Goal: Task Accomplishment & Management: Use online tool/utility

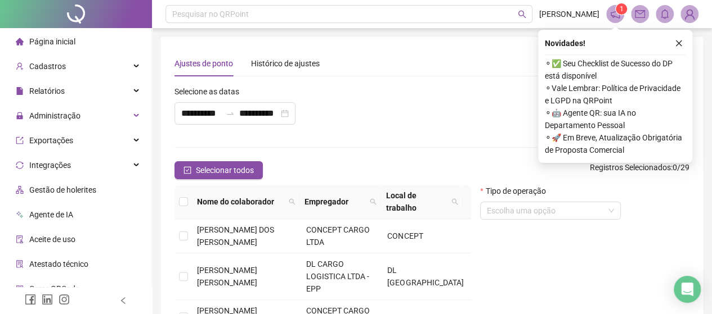
click at [79, 190] on span "Gestão de holerites" at bounding box center [62, 190] width 67 height 9
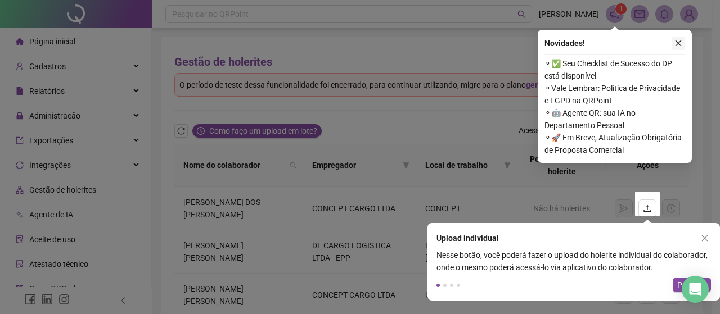
click at [676, 38] on button "button" at bounding box center [678, 43] width 13 height 13
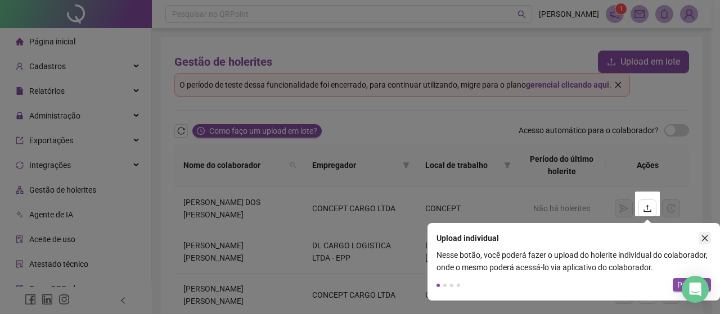
click at [706, 233] on button "button" at bounding box center [705, 238] width 12 height 12
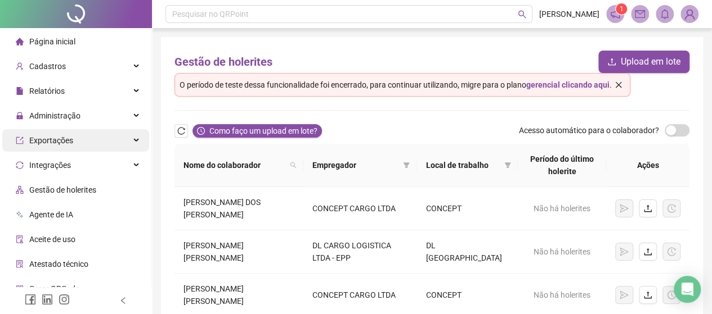
click at [71, 110] on span "Administração" at bounding box center [48, 116] width 65 height 22
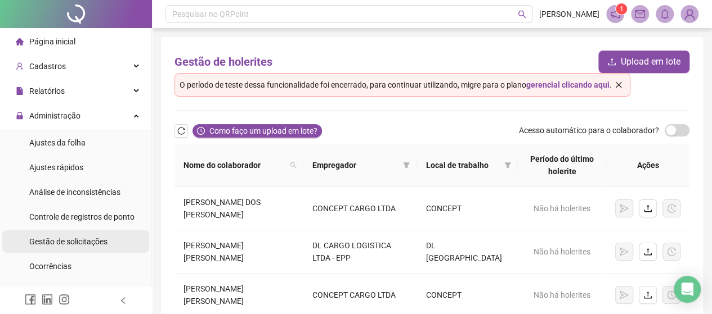
click at [79, 237] on span "Gestão de solicitações" at bounding box center [68, 241] width 78 height 9
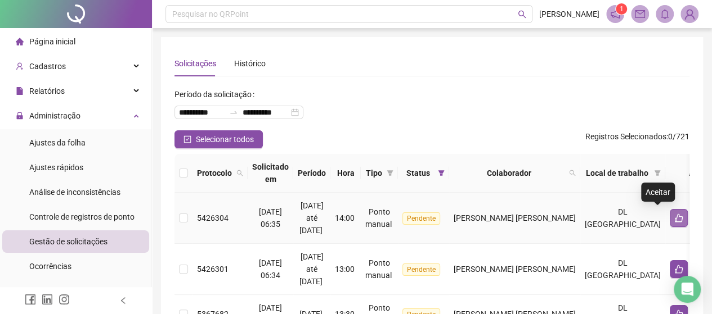
click at [674, 220] on icon "like" at bounding box center [678, 218] width 8 height 8
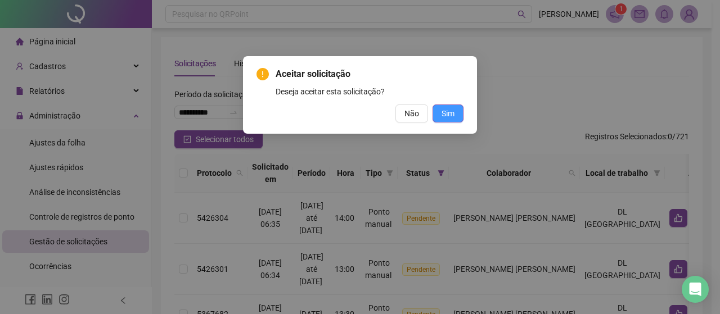
click at [449, 109] on span "Sim" at bounding box center [448, 113] width 13 height 12
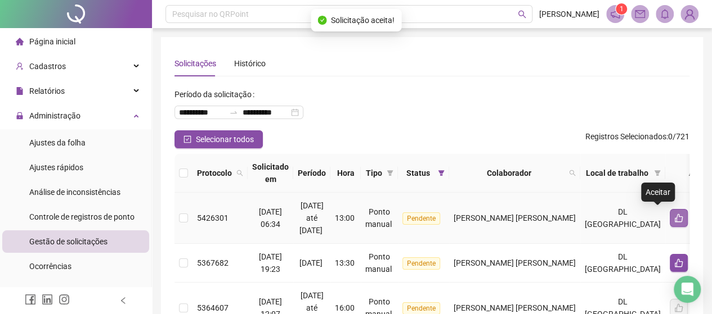
click at [674, 218] on icon "like" at bounding box center [678, 218] width 9 height 9
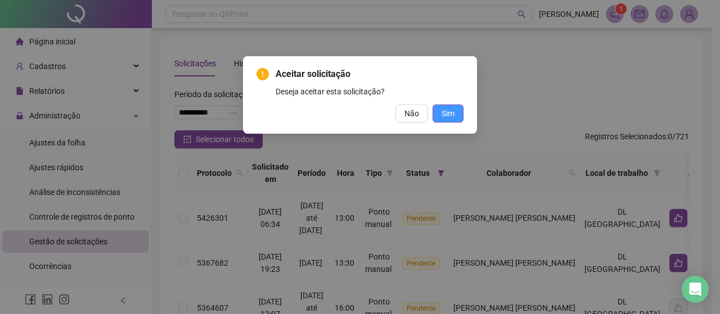
click at [454, 118] on span "Sim" at bounding box center [448, 113] width 13 height 12
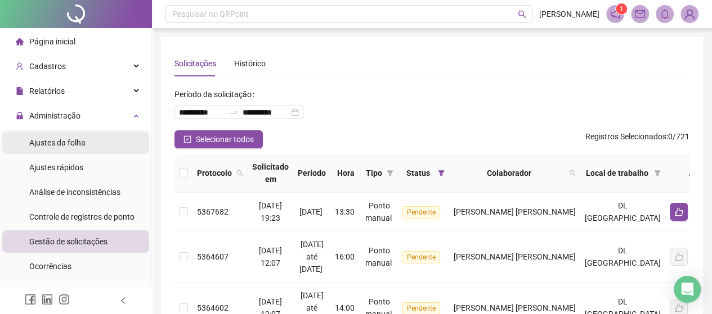
click at [43, 146] on span "Ajustes da folha" at bounding box center [57, 142] width 56 height 9
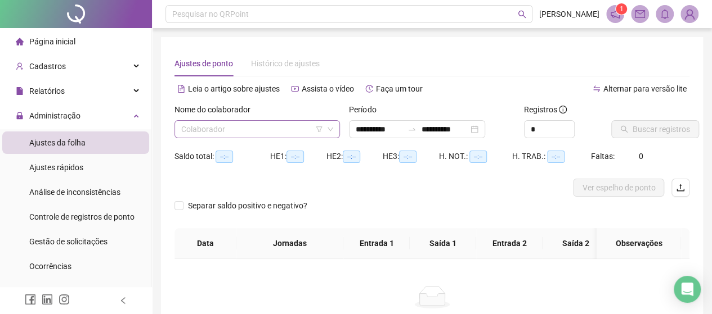
click at [276, 133] on input "search" at bounding box center [252, 129] width 142 height 17
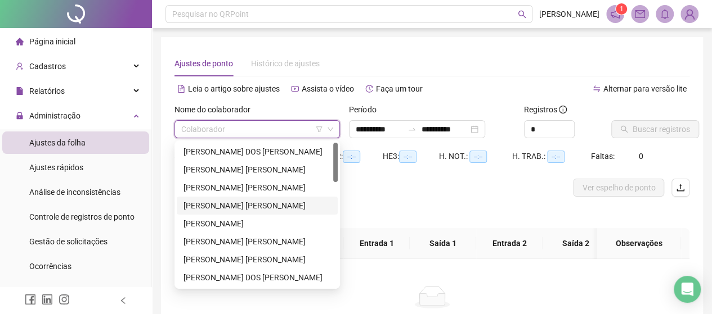
click at [279, 208] on div "[PERSON_NAME] [PERSON_NAME]" at bounding box center [256, 206] width 147 height 12
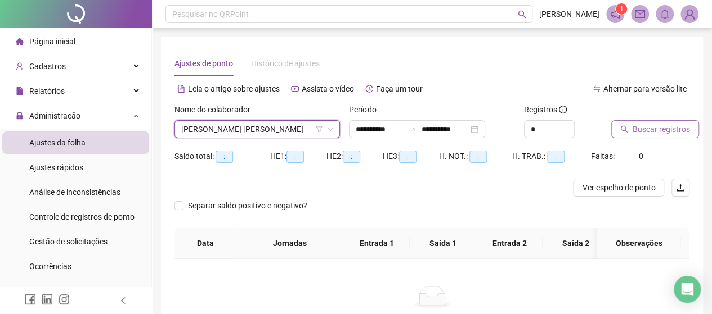
click at [668, 129] on span "Buscar registros" at bounding box center [660, 129] width 57 height 12
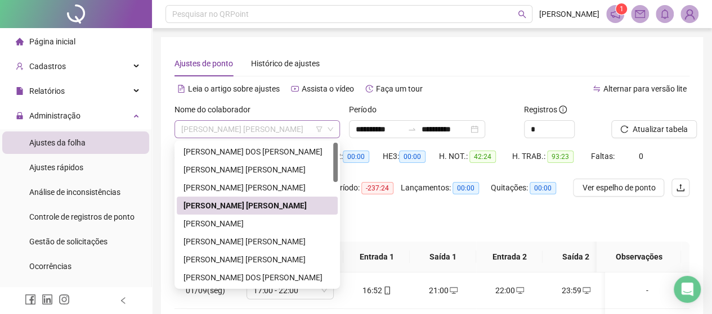
click at [216, 129] on span "[PERSON_NAME] [PERSON_NAME]" at bounding box center [257, 129] width 152 height 17
click at [214, 245] on div "[PERSON_NAME] [PERSON_NAME]" at bounding box center [256, 242] width 147 height 12
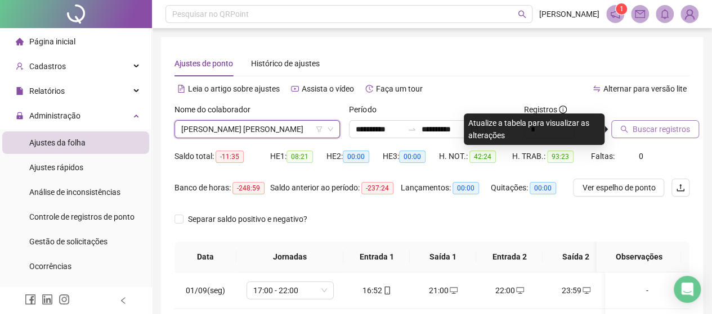
click at [679, 131] on span "Buscar registros" at bounding box center [660, 129] width 57 height 12
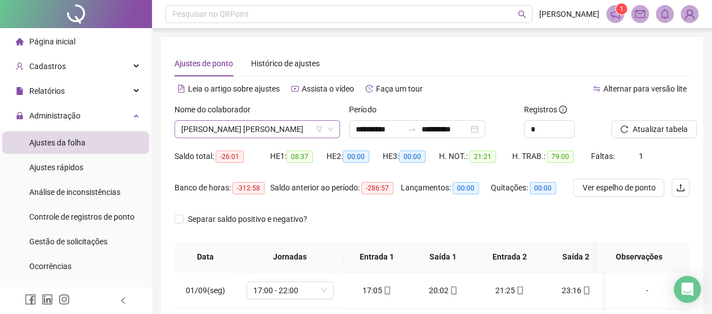
click at [276, 131] on span "[PERSON_NAME] [PERSON_NAME]" at bounding box center [257, 129] width 152 height 17
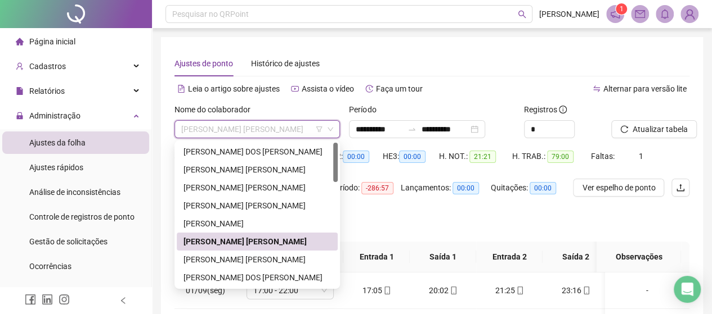
scroll to position [56, 0]
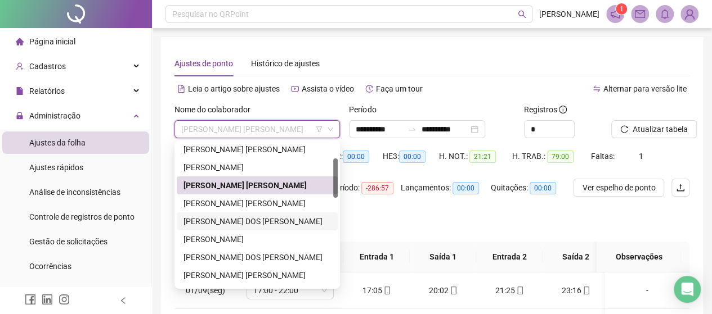
click at [244, 226] on div "[PERSON_NAME] DOS [PERSON_NAME]" at bounding box center [256, 221] width 147 height 12
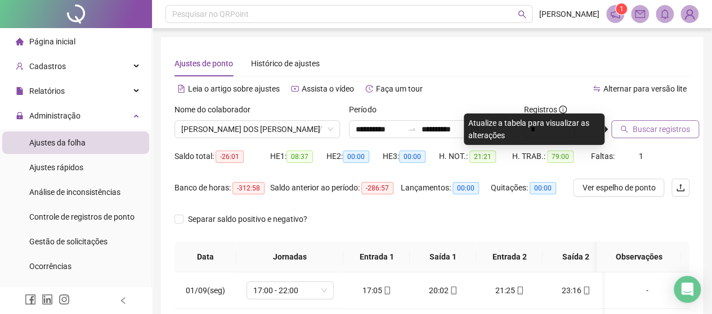
click at [656, 120] on button "Buscar registros" at bounding box center [655, 129] width 88 height 18
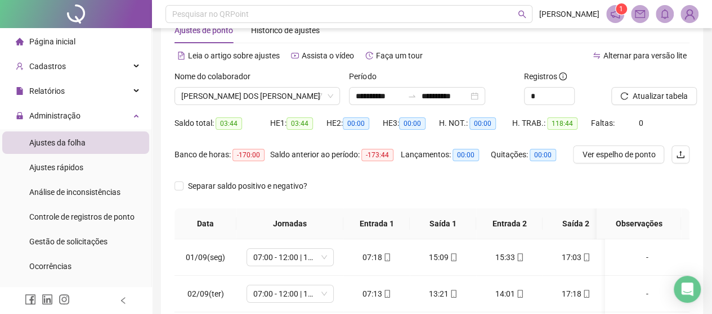
scroll to position [0, 0]
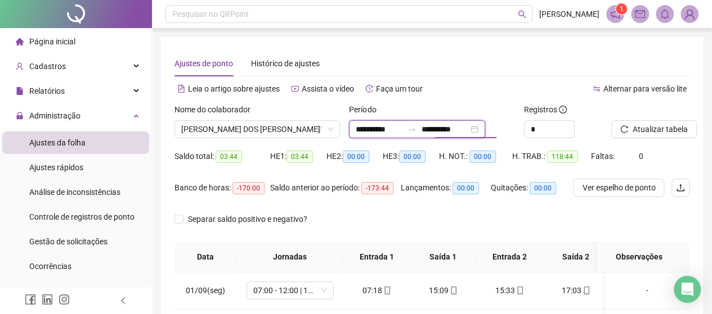
click at [437, 127] on input "**********" at bounding box center [444, 129] width 47 height 12
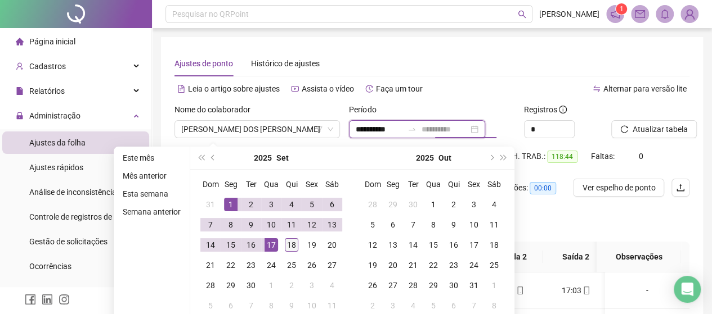
type input "**********"
click at [295, 246] on div "18" at bounding box center [291, 244] width 13 height 13
type input "**********"
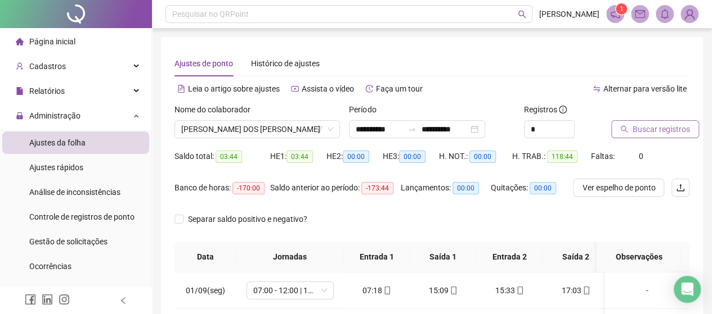
click at [679, 133] on span "Buscar registros" at bounding box center [660, 129] width 57 height 12
click at [293, 139] on div "Nome do colaborador [PERSON_NAME] DOS [PERSON_NAME]" at bounding box center [257, 125] width 174 height 44
click at [296, 125] on span "[PERSON_NAME] DOS [PERSON_NAME]" at bounding box center [257, 129] width 152 height 17
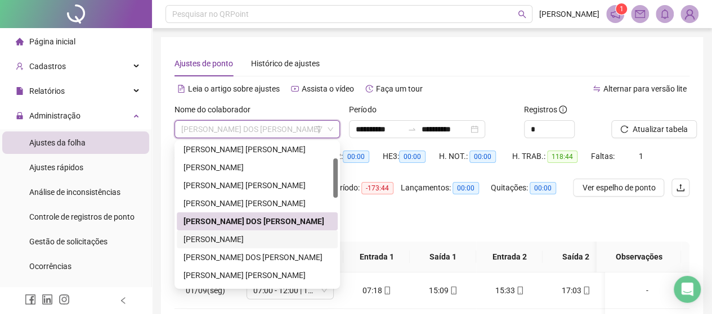
click at [236, 241] on div "[PERSON_NAME]" at bounding box center [256, 239] width 147 height 12
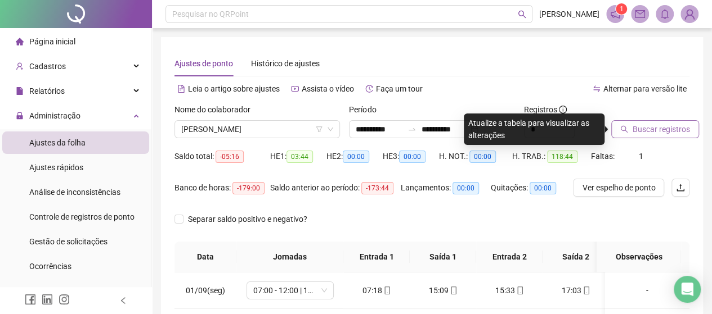
click at [667, 136] on button "Buscar registros" at bounding box center [655, 129] width 88 height 18
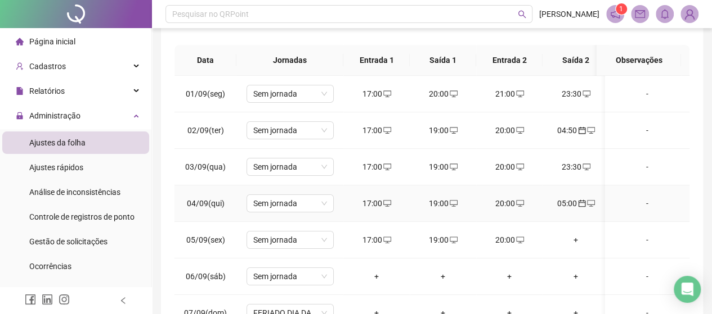
scroll to position [35, 0]
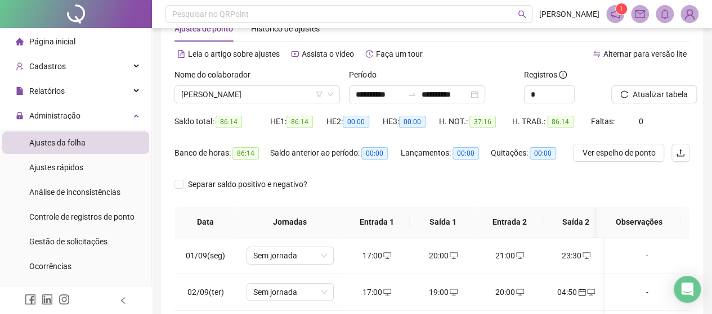
click at [249, 79] on label "Nome do colaborador" at bounding box center [215, 75] width 83 height 12
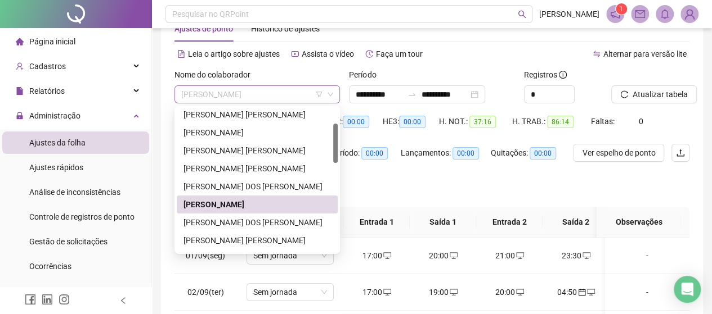
click at [249, 95] on span "[PERSON_NAME]" at bounding box center [257, 94] width 152 height 17
click at [223, 231] on div "[PERSON_NAME] DOS [PERSON_NAME]" at bounding box center [257, 223] width 161 height 18
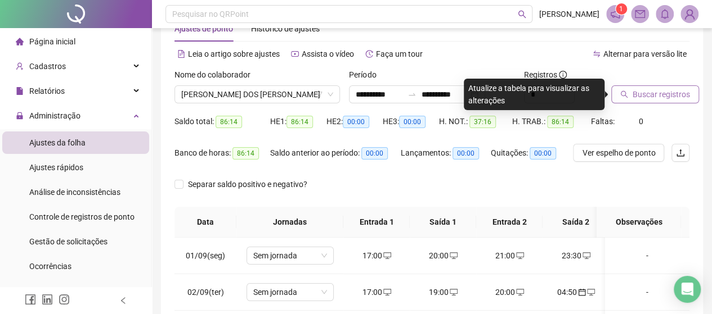
click at [659, 96] on span "Buscar registros" at bounding box center [660, 94] width 57 height 12
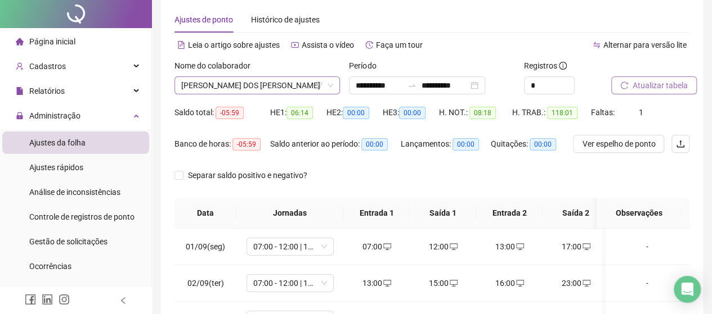
scroll to position [0, 0]
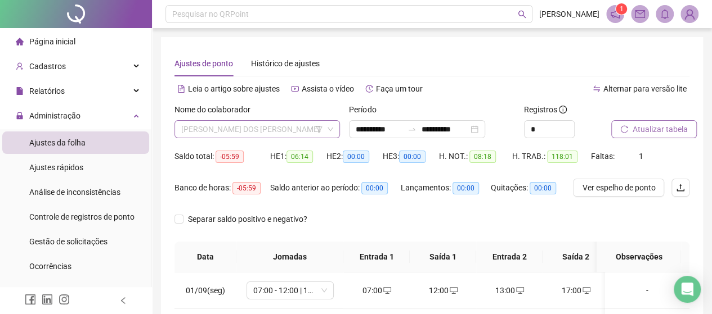
click at [225, 126] on span "[PERSON_NAME] DOS [PERSON_NAME]" at bounding box center [257, 129] width 152 height 17
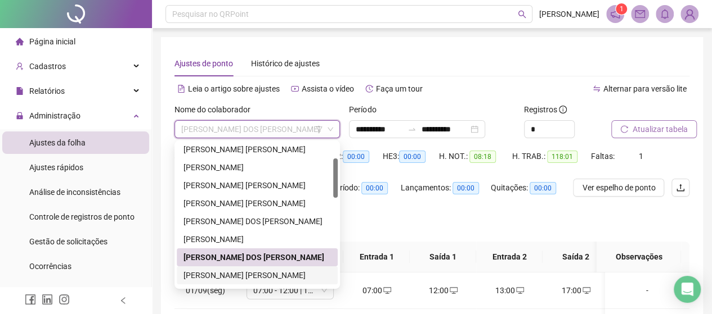
click at [212, 277] on div "[PERSON_NAME] [PERSON_NAME]" at bounding box center [256, 275] width 147 height 12
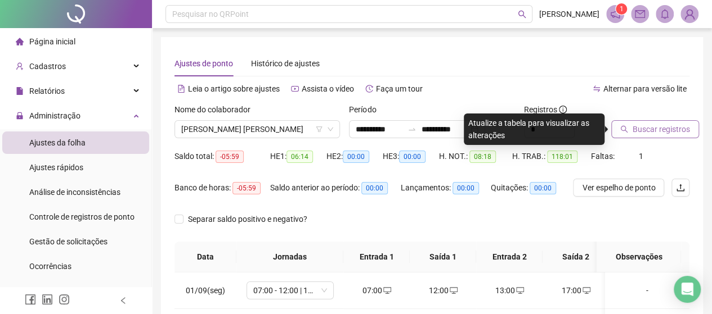
click at [665, 128] on span "Buscar registros" at bounding box center [660, 129] width 57 height 12
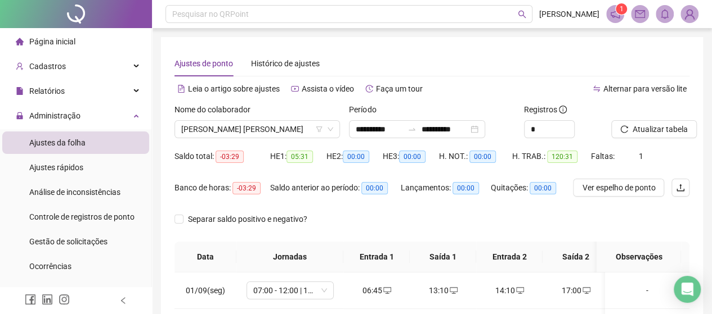
click at [280, 116] on div "Nome do colaborador" at bounding box center [256, 111] width 165 height 17
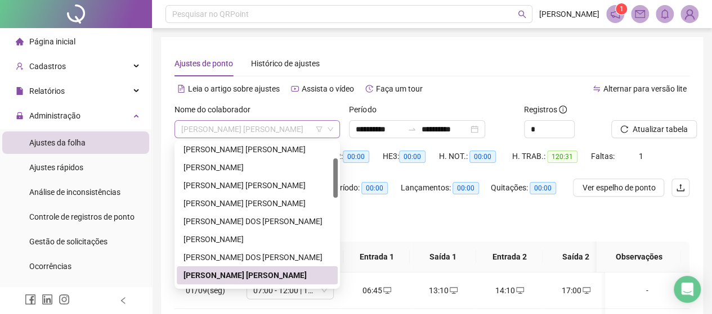
click at [273, 128] on span "[PERSON_NAME] [PERSON_NAME]" at bounding box center [257, 129] width 152 height 17
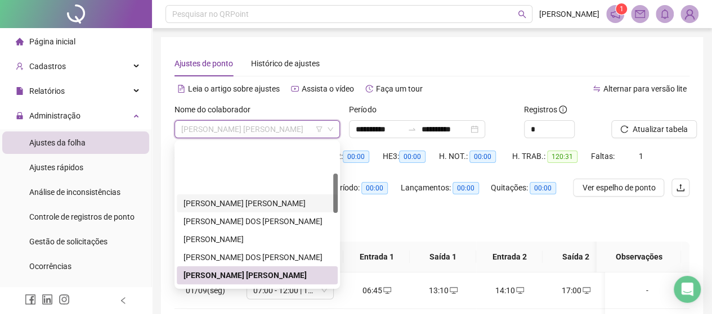
scroll to position [112, 0]
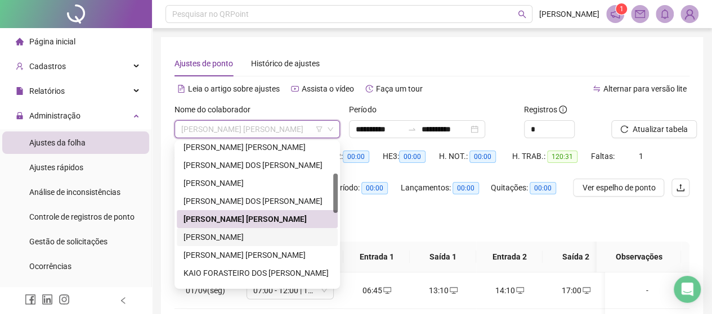
click at [242, 240] on div "[PERSON_NAME]" at bounding box center [256, 237] width 147 height 12
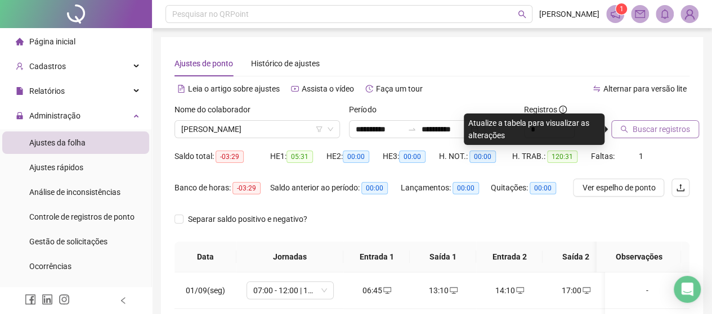
click at [670, 132] on span "Buscar registros" at bounding box center [660, 129] width 57 height 12
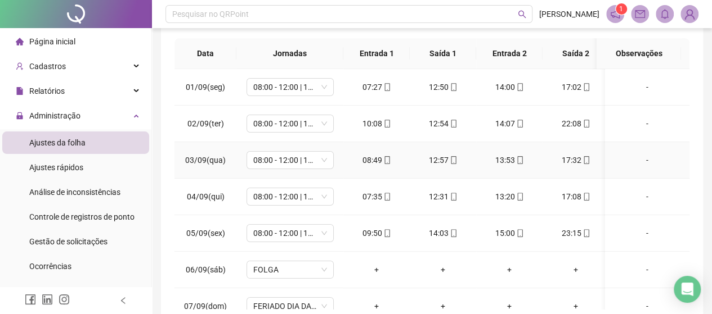
scroll to position [0, 0]
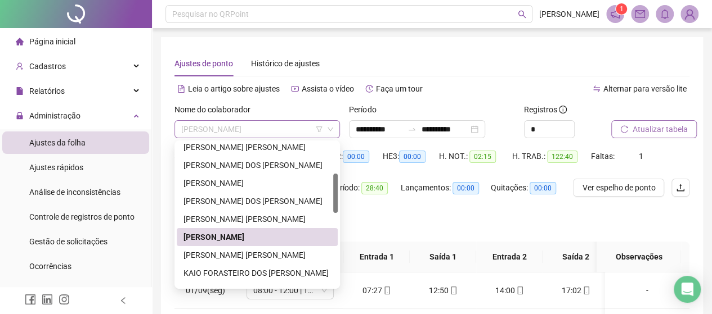
click at [252, 123] on span "[PERSON_NAME]" at bounding box center [257, 129] width 152 height 17
click at [247, 254] on div "[PERSON_NAME] [PERSON_NAME]" at bounding box center [256, 255] width 147 height 12
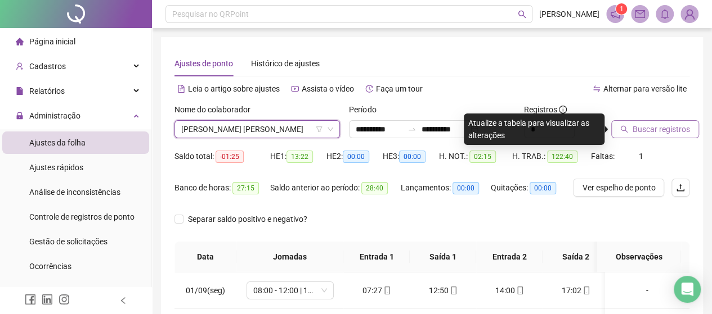
click at [638, 130] on span "Buscar registros" at bounding box center [660, 129] width 57 height 12
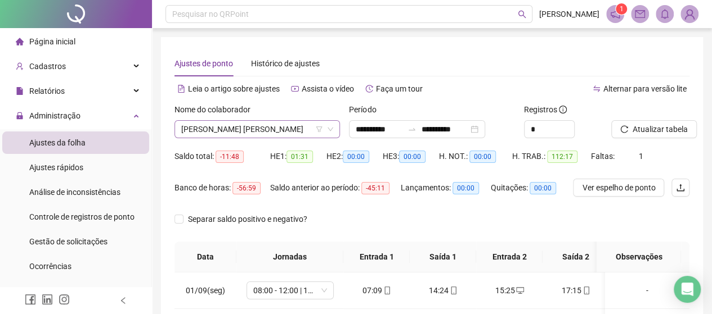
click at [293, 128] on span "[PERSON_NAME] [PERSON_NAME]" at bounding box center [257, 129] width 152 height 17
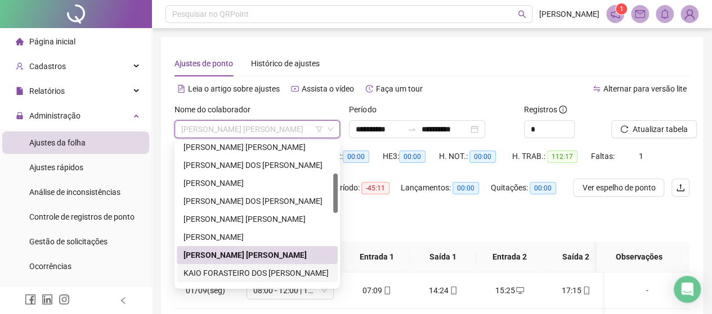
click at [222, 276] on div "KAIO FORASTEIRO DOS [PERSON_NAME]" at bounding box center [256, 273] width 147 height 12
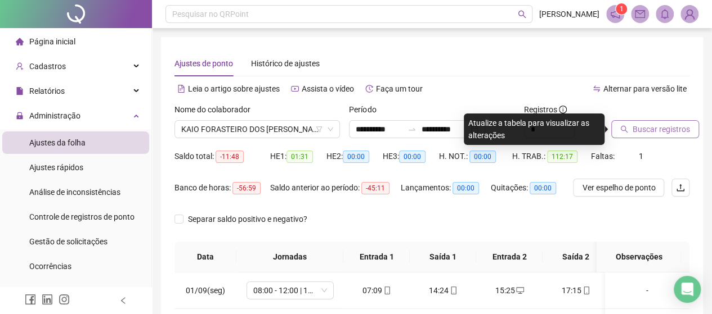
click at [626, 132] on icon "search" at bounding box center [623, 129] width 7 height 7
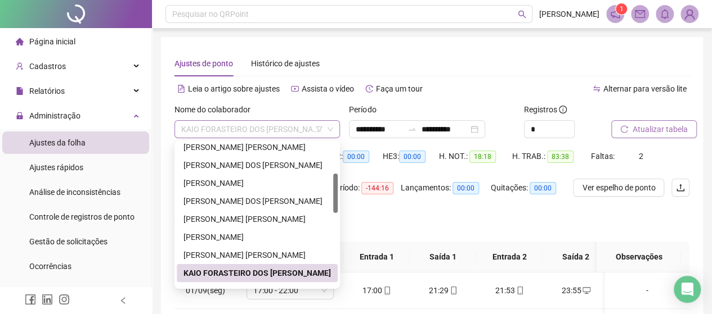
click at [262, 123] on span "KAIO FORASTEIRO DOS [PERSON_NAME]" at bounding box center [257, 129] width 152 height 17
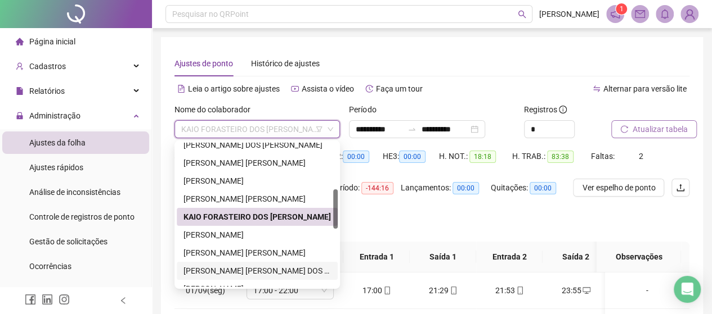
click at [239, 272] on div "[PERSON_NAME] [PERSON_NAME] DOS [PERSON_NAME]" at bounding box center [256, 271] width 147 height 12
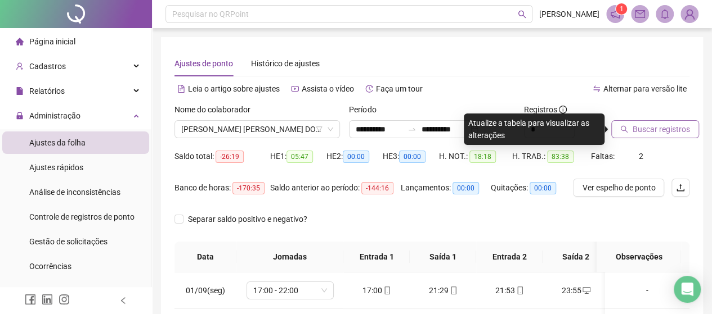
click at [648, 132] on span "Buscar registros" at bounding box center [660, 129] width 57 height 12
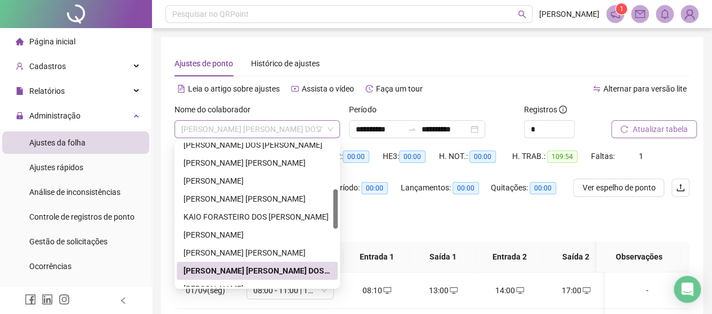
click at [286, 138] on div "[PERSON_NAME] [PERSON_NAME] DOS [PERSON_NAME]" at bounding box center [256, 129] width 165 height 18
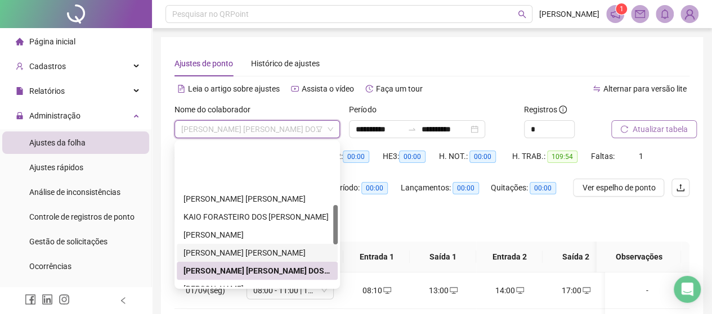
scroll to position [225, 0]
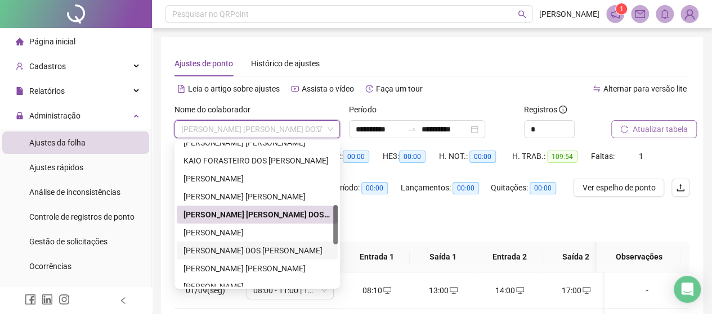
click at [259, 247] on div "[PERSON_NAME] DOS [PERSON_NAME]" at bounding box center [256, 251] width 147 height 12
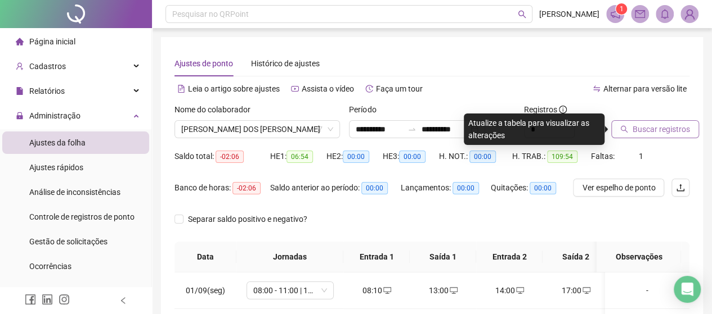
click at [650, 134] on span "Buscar registros" at bounding box center [660, 129] width 57 height 12
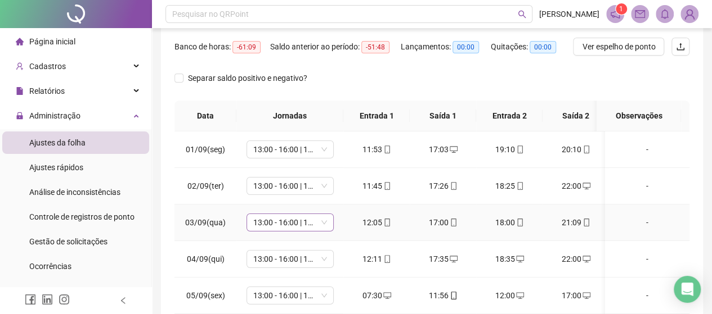
scroll to position [35, 0]
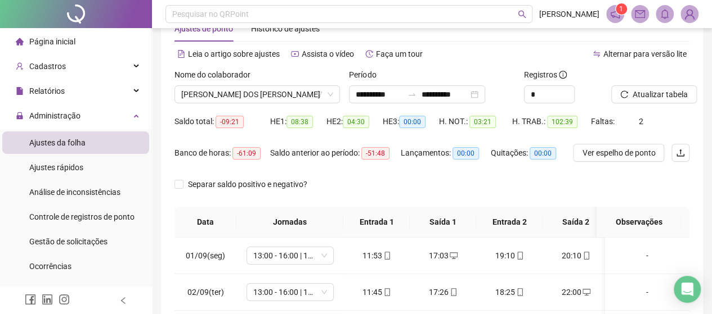
click at [289, 80] on div "Nome do colaborador" at bounding box center [256, 77] width 165 height 17
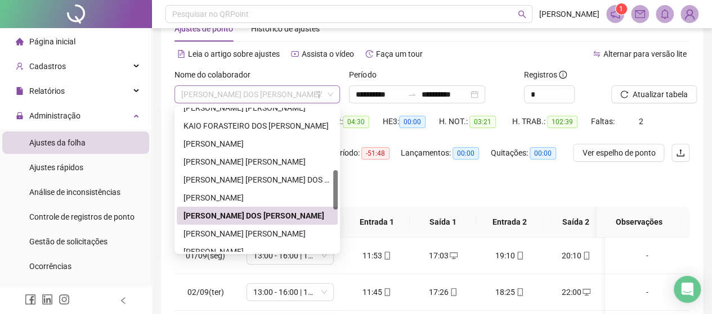
click at [282, 91] on span "[PERSON_NAME] DOS [PERSON_NAME]" at bounding box center [257, 94] width 152 height 17
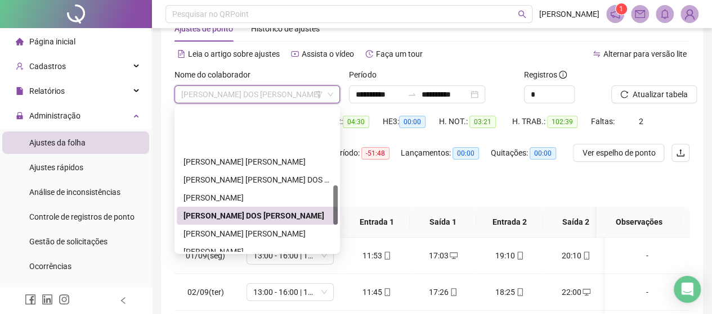
scroll to position [281, 0]
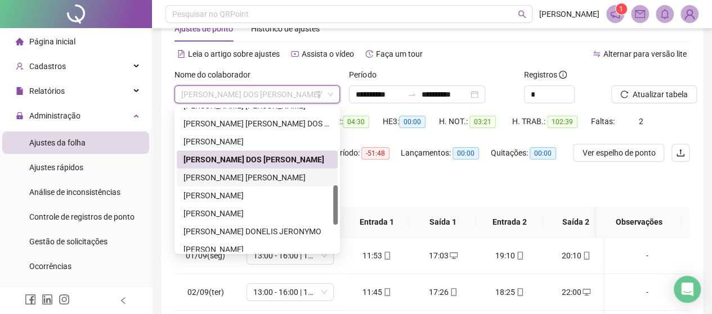
click at [245, 177] on div "[PERSON_NAME] [PERSON_NAME]" at bounding box center [256, 178] width 147 height 12
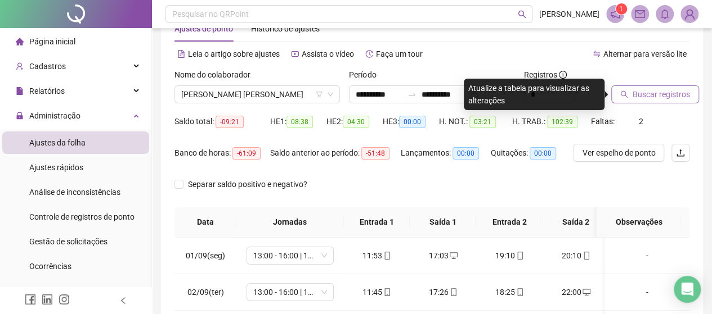
click at [655, 92] on span "Buscar registros" at bounding box center [660, 94] width 57 height 12
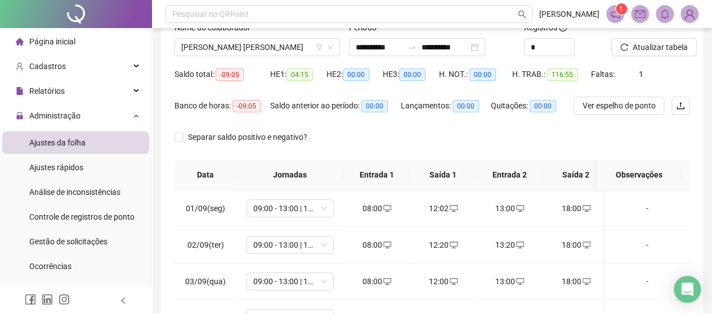
scroll to position [0, 0]
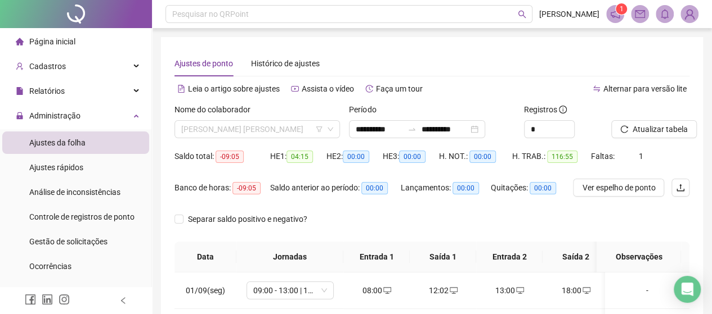
click at [273, 126] on span "[PERSON_NAME] [PERSON_NAME]" at bounding box center [257, 129] width 152 height 17
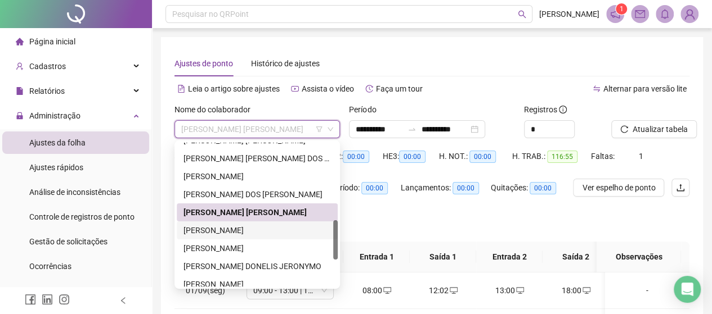
click at [259, 231] on div "[PERSON_NAME]" at bounding box center [256, 230] width 147 height 12
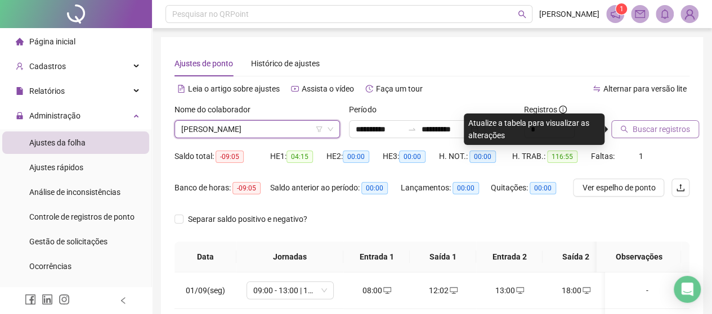
click at [656, 125] on span "Buscar registros" at bounding box center [660, 129] width 57 height 12
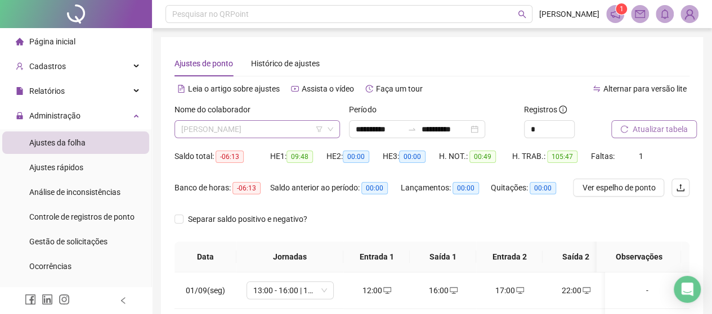
click at [238, 121] on span "[PERSON_NAME]" at bounding box center [257, 129] width 152 height 17
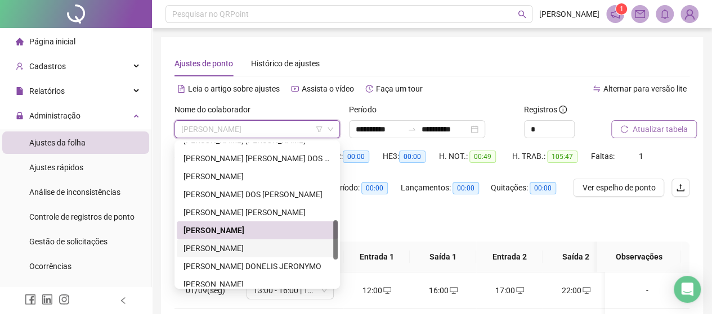
click at [201, 249] on div "[PERSON_NAME]" at bounding box center [256, 248] width 147 height 12
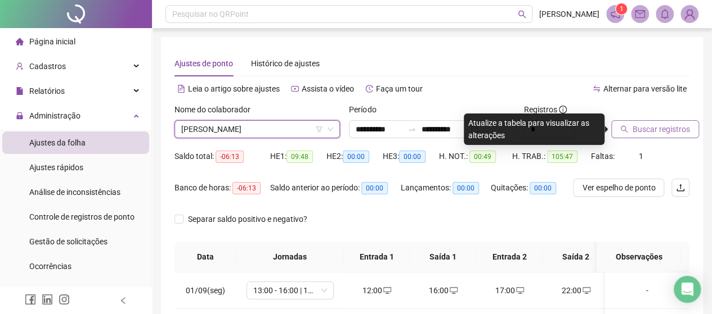
click at [662, 135] on span "Buscar registros" at bounding box center [660, 129] width 57 height 12
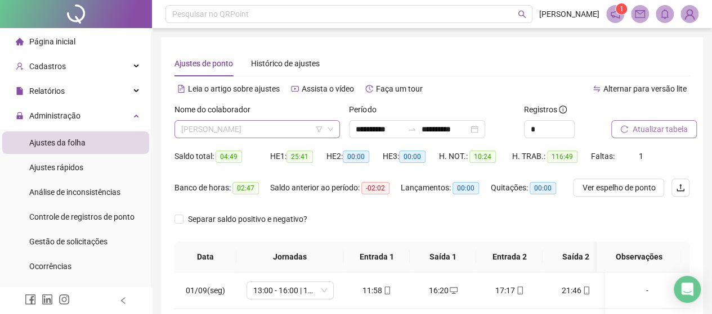
click at [299, 130] on span "[PERSON_NAME]" at bounding box center [257, 129] width 152 height 17
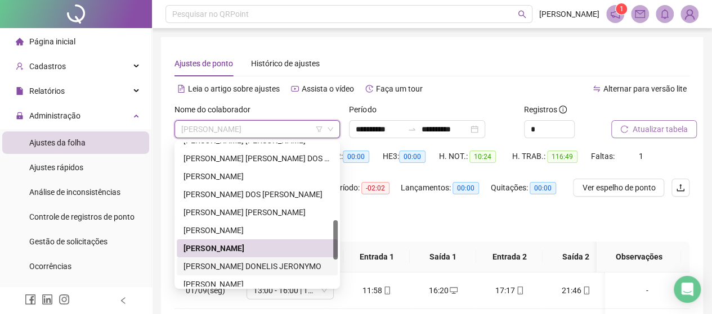
click at [255, 266] on div "[PERSON_NAME] DONELIS JERONYMO" at bounding box center [256, 266] width 147 height 12
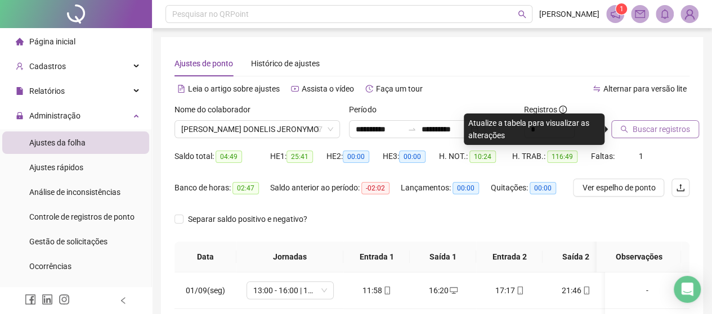
click at [647, 127] on span "Buscar registros" at bounding box center [660, 129] width 57 height 12
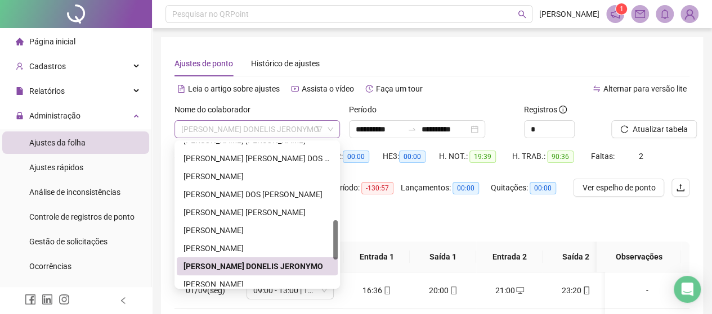
click at [199, 127] on span "[PERSON_NAME] DONELIS JERONYMO" at bounding box center [257, 129] width 152 height 17
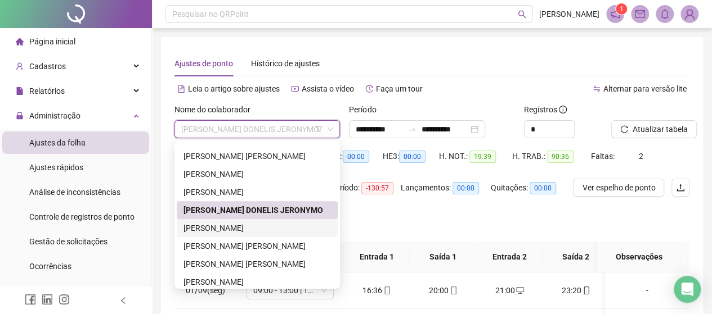
click at [282, 236] on div "[PERSON_NAME]" at bounding box center [257, 228] width 161 height 18
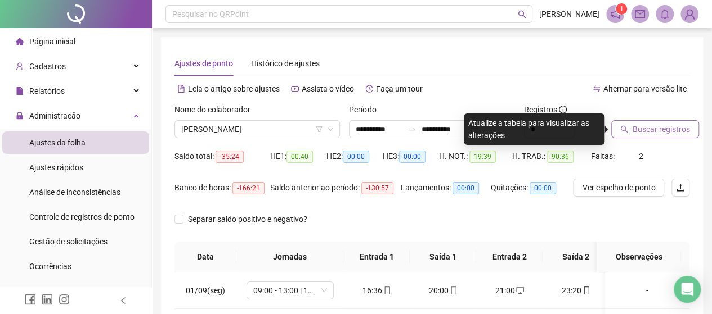
click at [672, 131] on span "Buscar registros" at bounding box center [660, 129] width 57 height 12
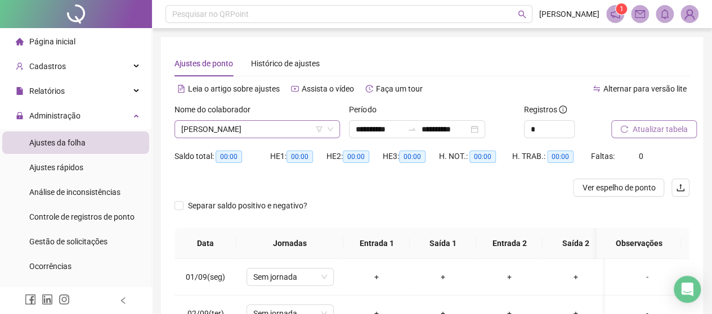
click at [274, 123] on span "[PERSON_NAME]" at bounding box center [257, 129] width 152 height 17
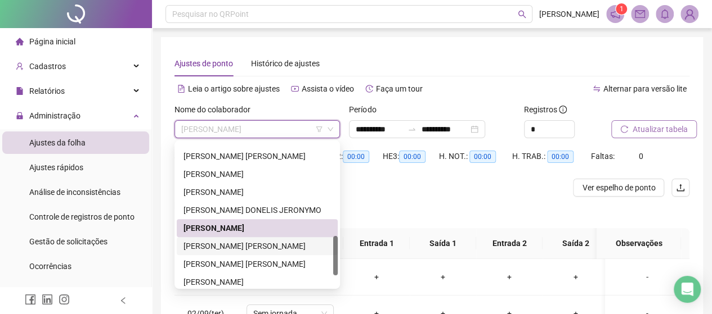
click at [243, 245] on div "[PERSON_NAME] [PERSON_NAME]" at bounding box center [256, 246] width 147 height 12
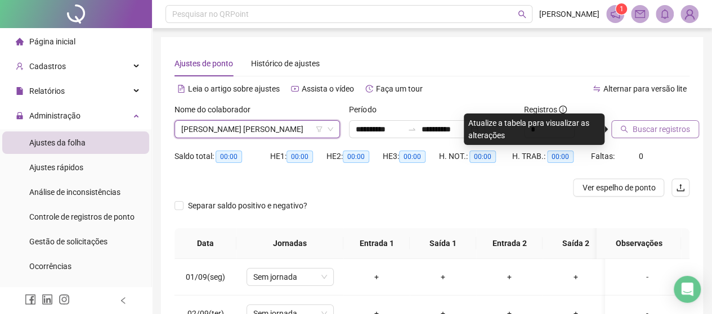
click at [664, 134] on span "Buscar registros" at bounding box center [660, 129] width 57 height 12
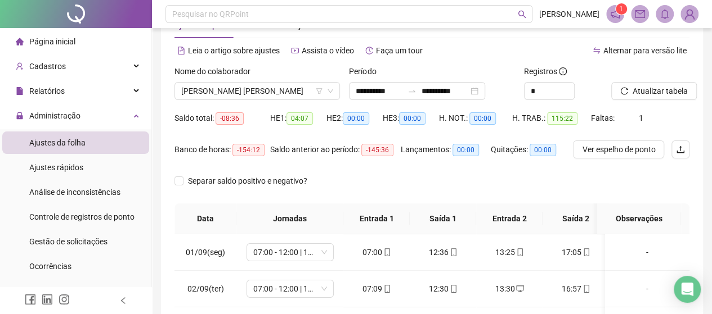
scroll to position [0, 0]
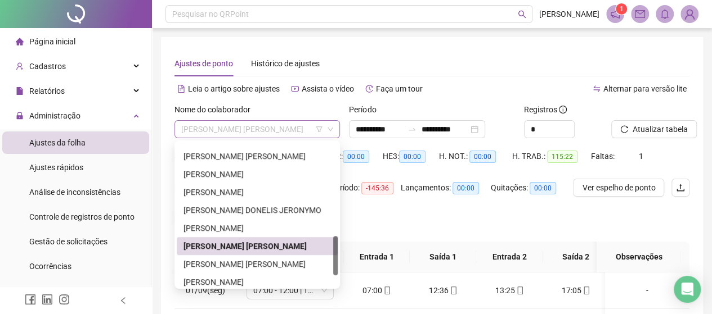
click at [265, 127] on span "[PERSON_NAME] [PERSON_NAME]" at bounding box center [257, 129] width 152 height 17
click at [271, 267] on div "[PERSON_NAME] [PERSON_NAME]" at bounding box center [256, 264] width 147 height 12
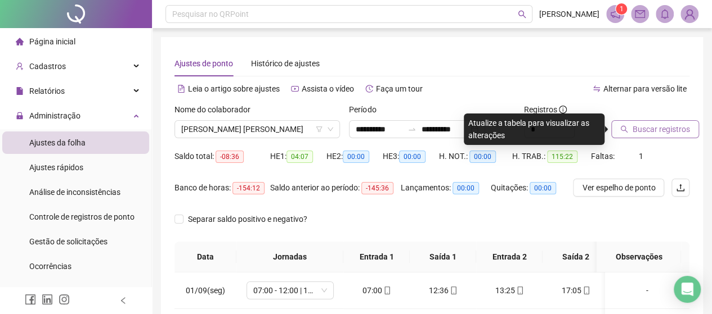
click at [667, 133] on span "Buscar registros" at bounding box center [660, 129] width 57 height 12
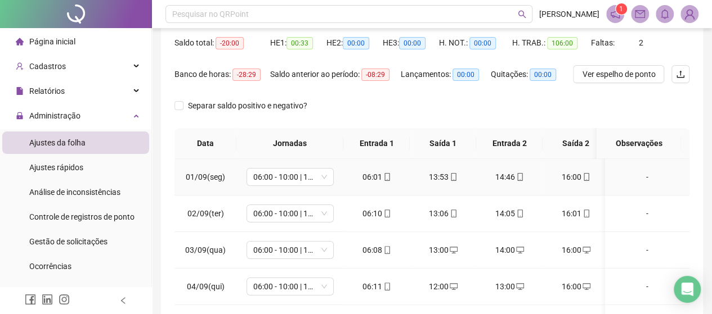
scroll to position [35, 0]
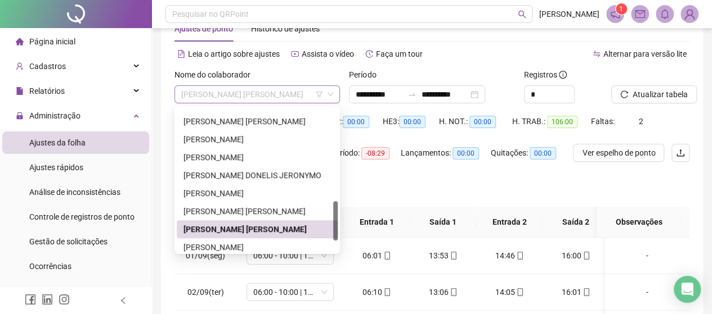
click at [256, 95] on span "[PERSON_NAME] [PERSON_NAME]" at bounding box center [257, 94] width 152 height 17
click at [227, 210] on div "[PERSON_NAME] [PERSON_NAME]" at bounding box center [256, 211] width 147 height 12
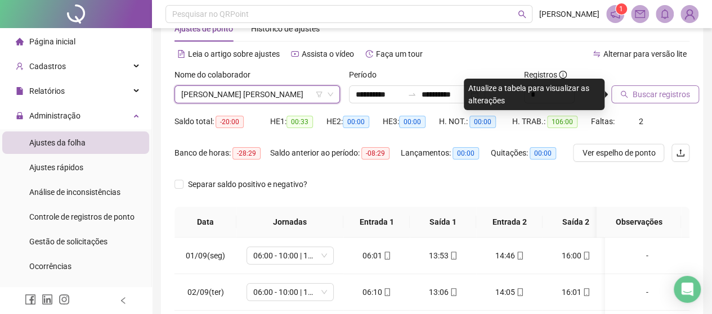
click at [673, 100] on span "Buscar registros" at bounding box center [660, 94] width 57 height 12
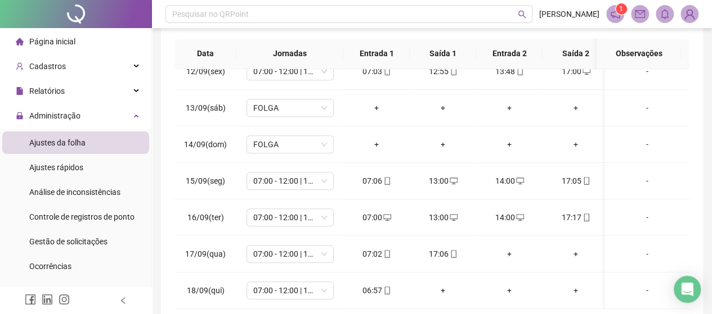
scroll to position [423, 0]
click at [59, 240] on span "Gestão de solicitações" at bounding box center [68, 241] width 78 height 9
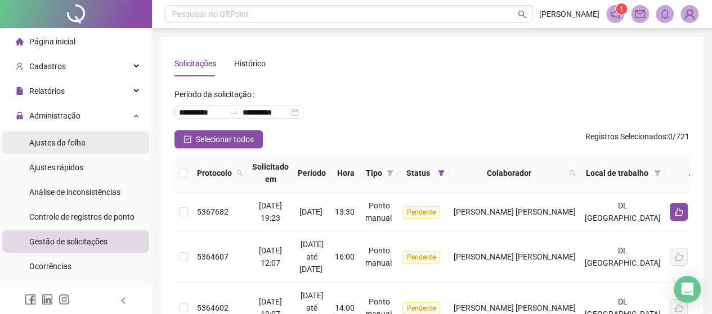
click at [80, 141] on span "Ajustes da folha" at bounding box center [57, 142] width 56 height 9
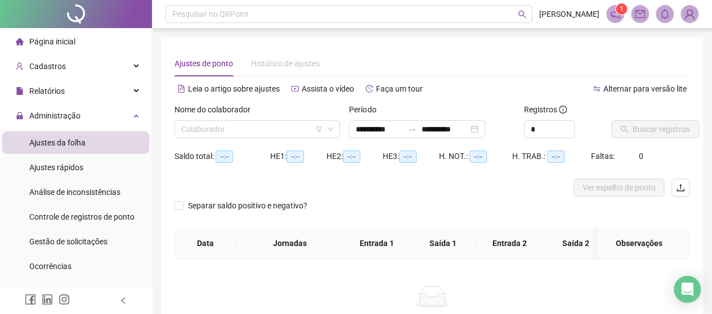
type input "**********"
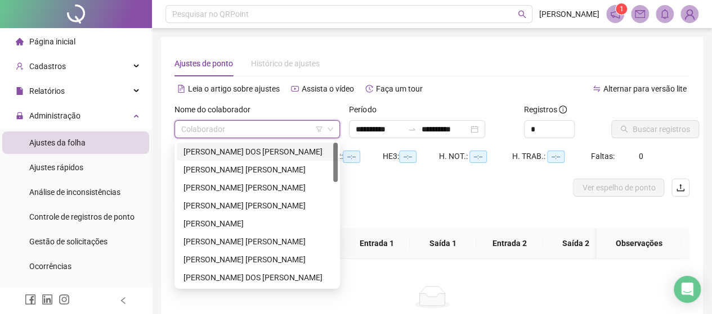
click at [204, 134] on input "search" at bounding box center [252, 129] width 142 height 17
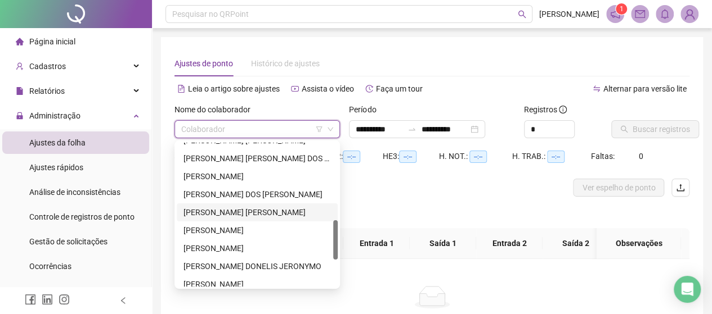
scroll to position [337, 0]
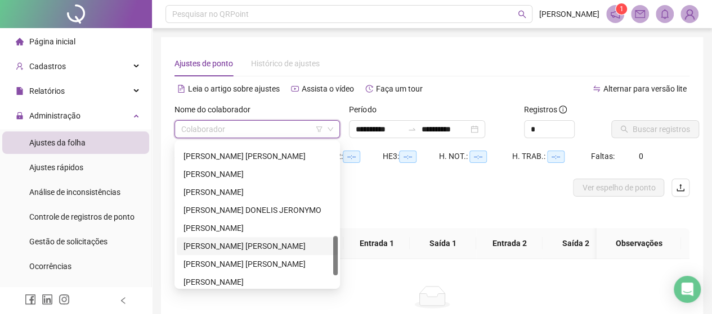
click at [248, 242] on div "[PERSON_NAME] [PERSON_NAME]" at bounding box center [256, 246] width 147 height 12
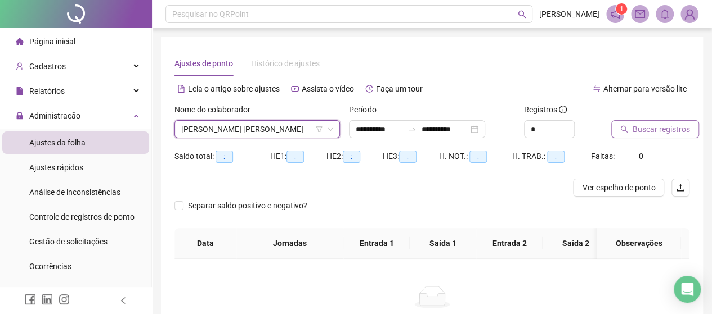
click at [678, 127] on span "Buscar registros" at bounding box center [660, 129] width 57 height 12
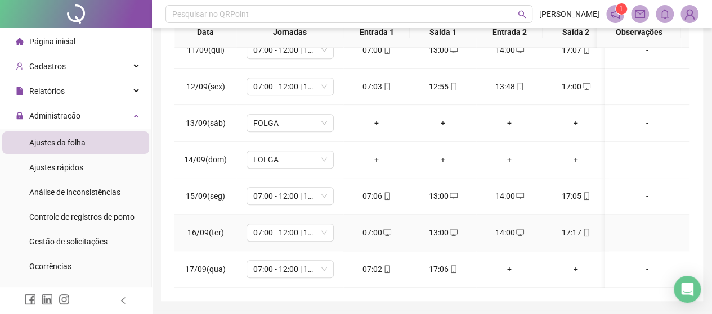
scroll to position [260, 0]
